Goal: Find specific fact: Find specific fact

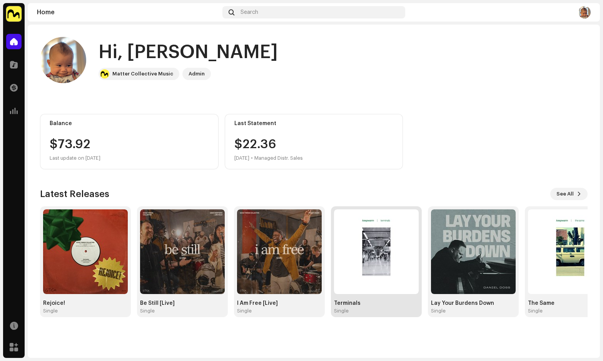
click at [403, 249] on img at bounding box center [376, 251] width 85 height 85
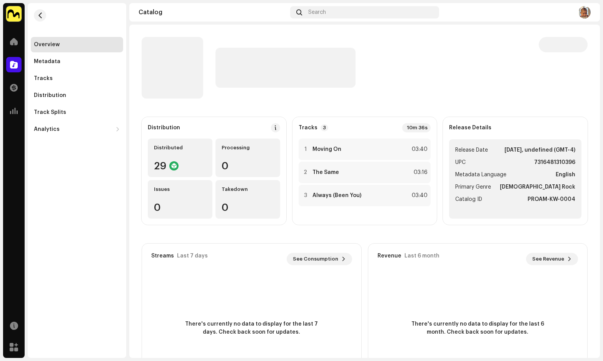
click at [552, 163] on strong "7316481310396" at bounding box center [554, 162] width 41 height 9
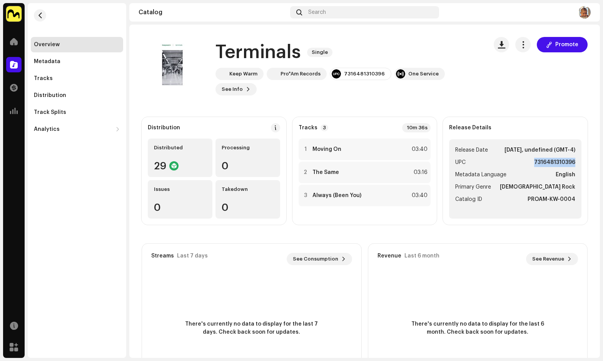
copy strong "7316481310396"
click at [71, 79] on div "Tracks" at bounding box center [77, 78] width 86 height 6
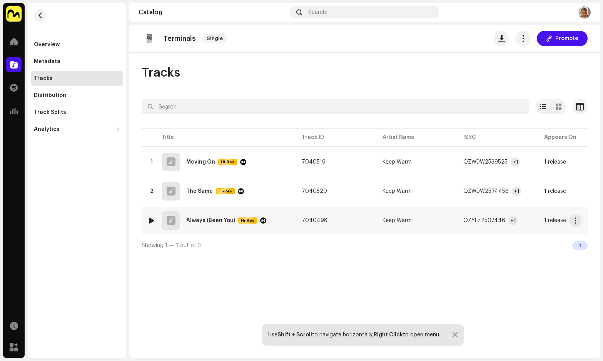
click at [510, 224] on div "+1" at bounding box center [512, 220] width 9 height 9
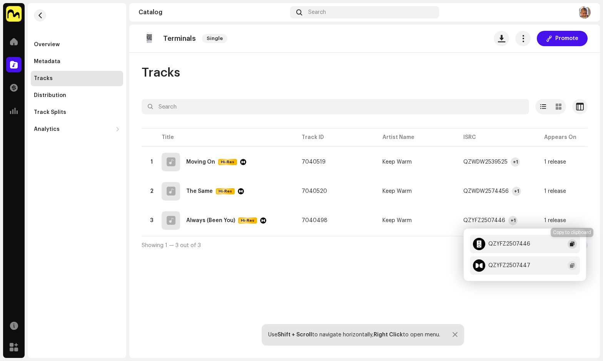
click at [573, 244] on span "button" at bounding box center [572, 244] width 5 height 6
click at [9, 47] on div at bounding box center [13, 41] width 15 height 15
